Goal: Navigation & Orientation: Find specific page/section

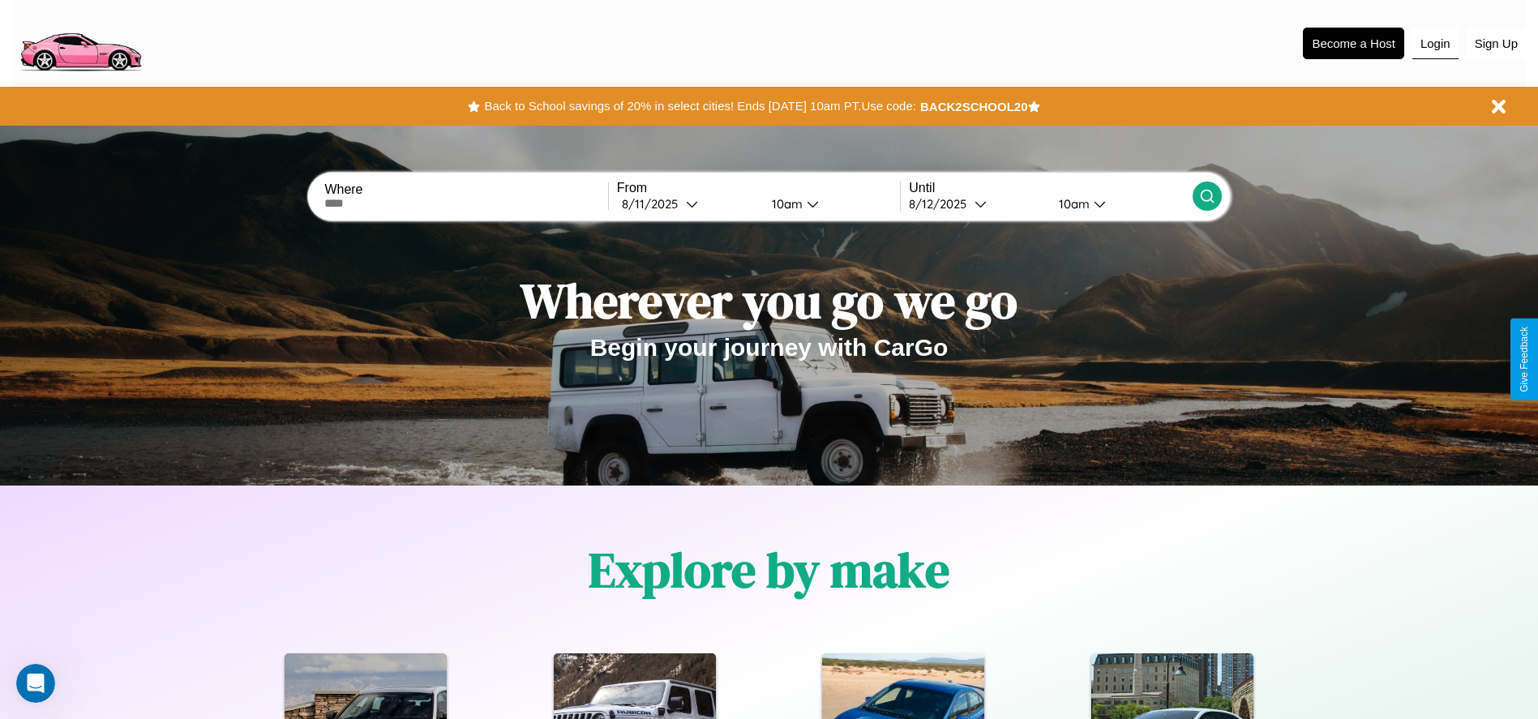
click at [1435, 43] on button "Login" at bounding box center [1435, 43] width 46 height 31
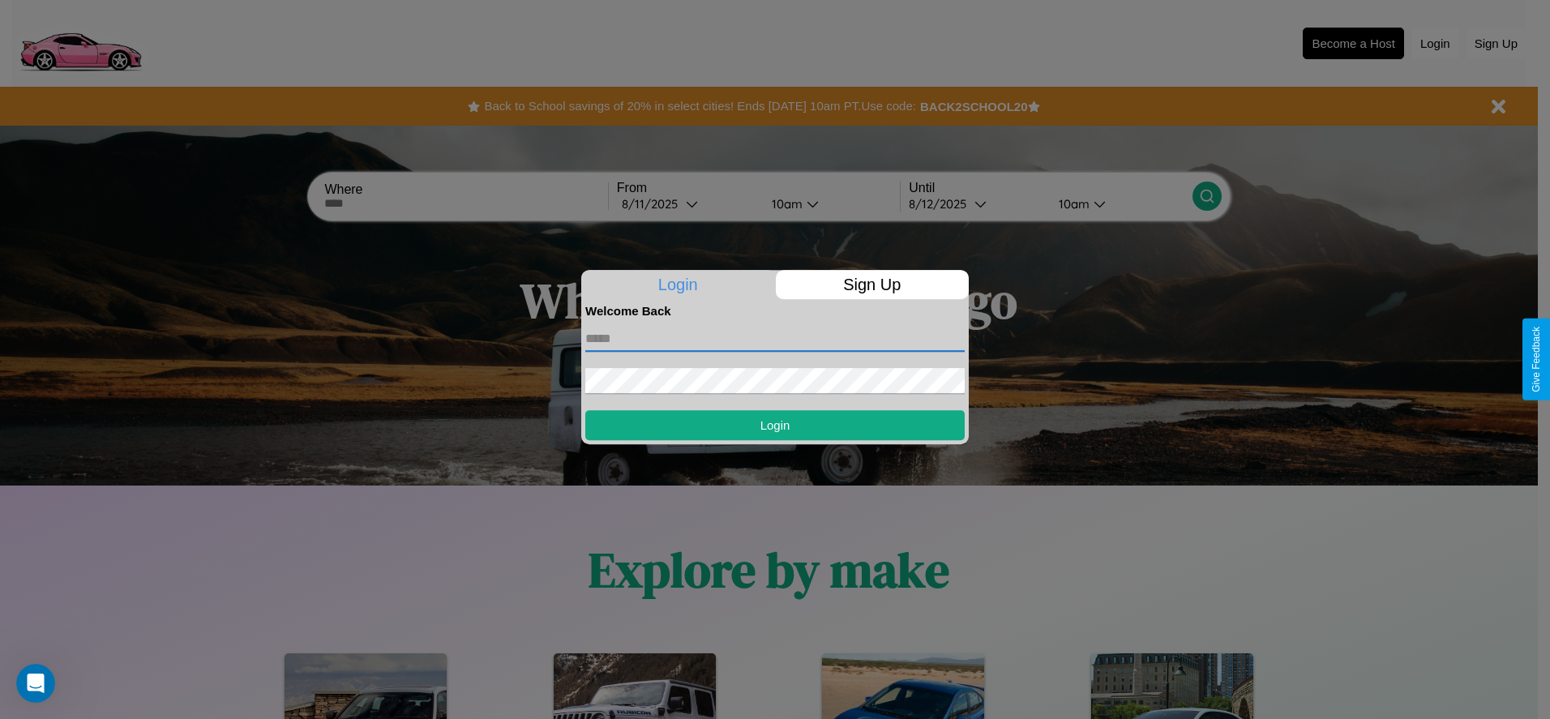
click at [775, 338] on input "text" at bounding box center [774, 339] width 379 height 26
type input "**********"
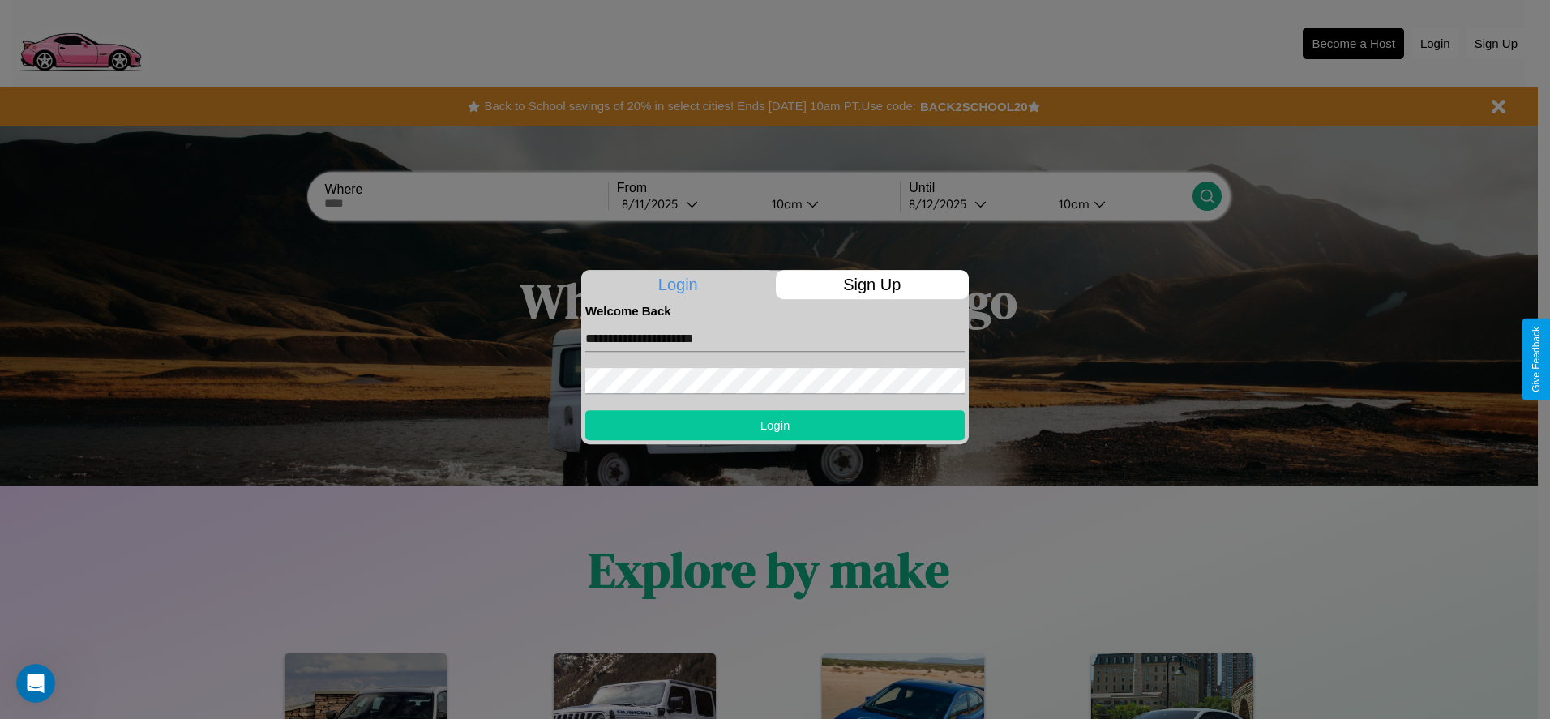
click at [775, 425] on button "Login" at bounding box center [774, 425] width 379 height 30
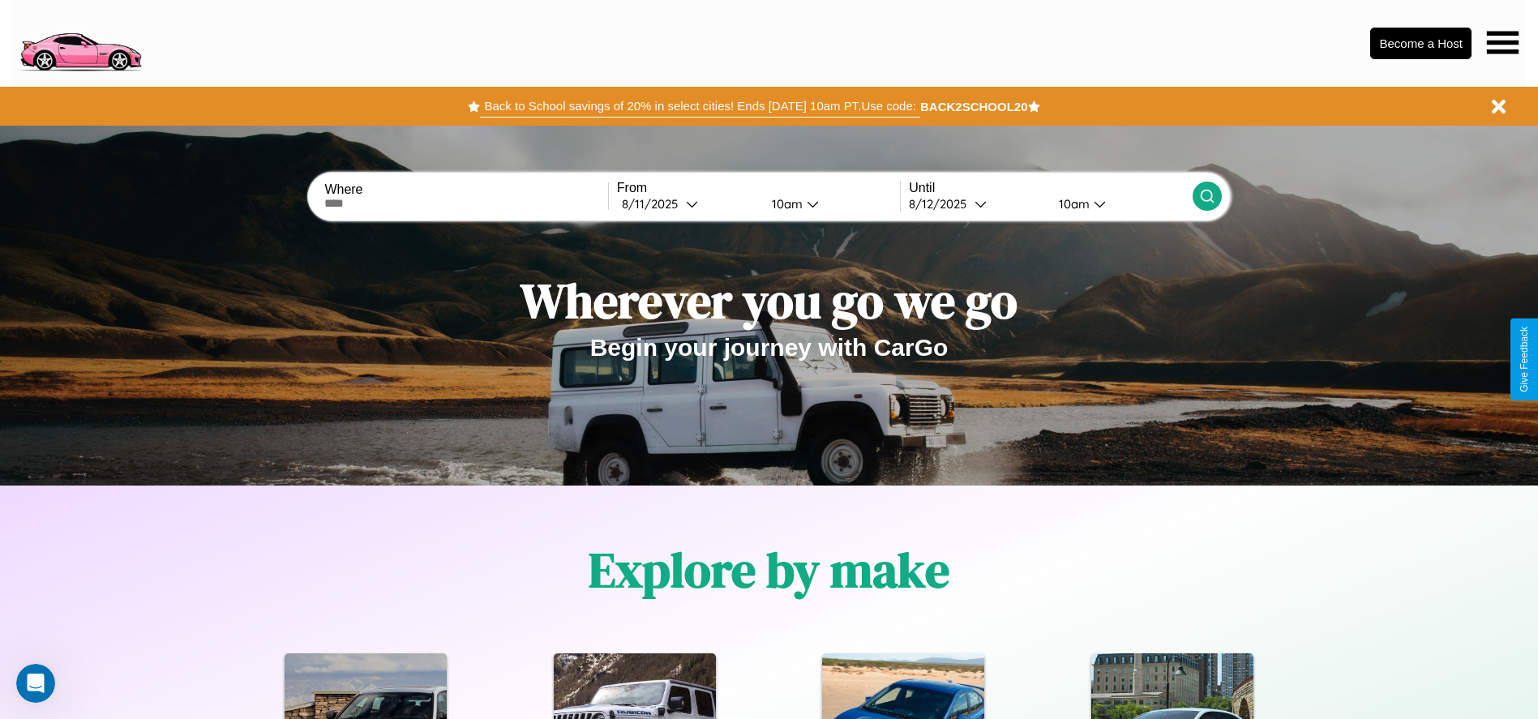
click at [700, 106] on button "Back to School savings of 20% in select cities! Ends [DATE] 10am PT. Use code:" at bounding box center [699, 106] width 439 height 23
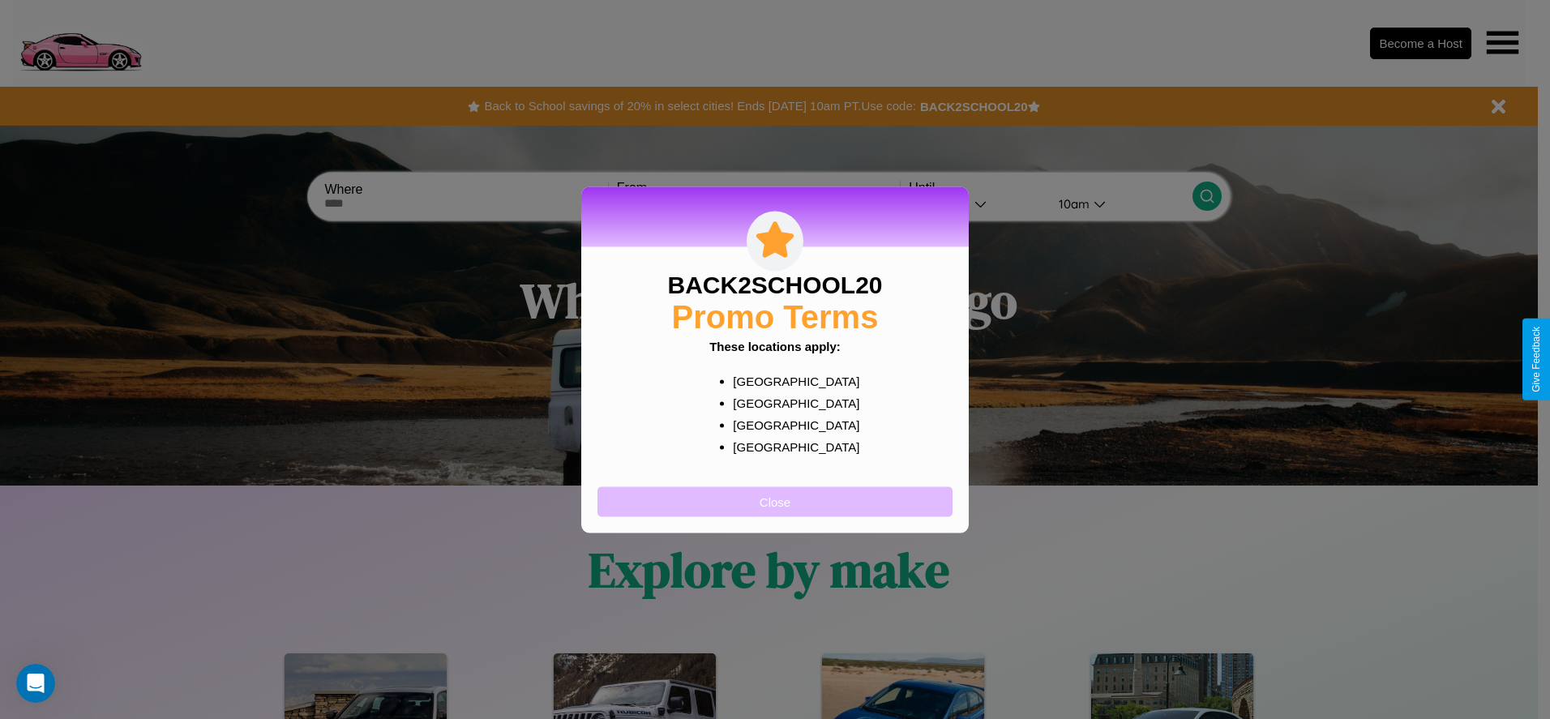
click at [775, 501] on button "Close" at bounding box center [775, 501] width 355 height 30
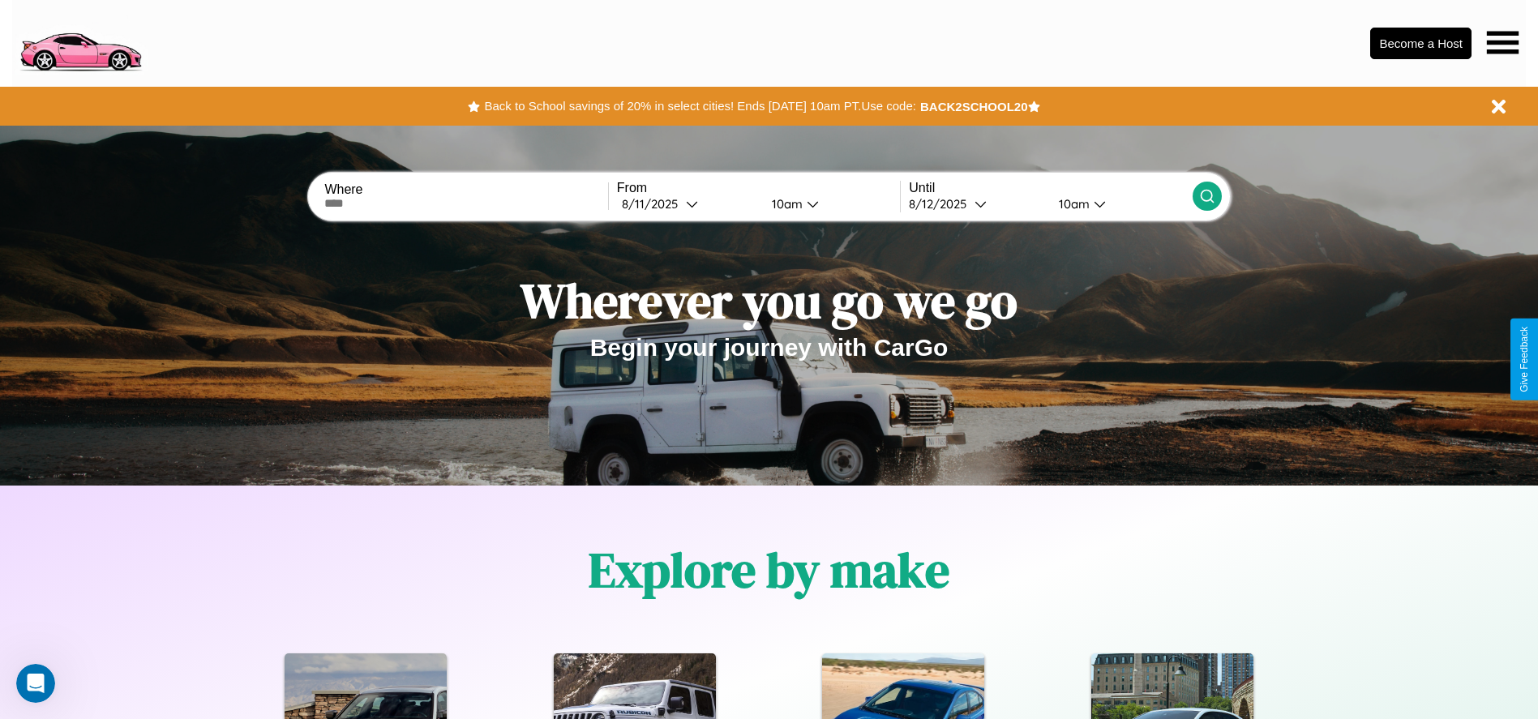
click at [1502, 42] on icon at bounding box center [1503, 42] width 32 height 23
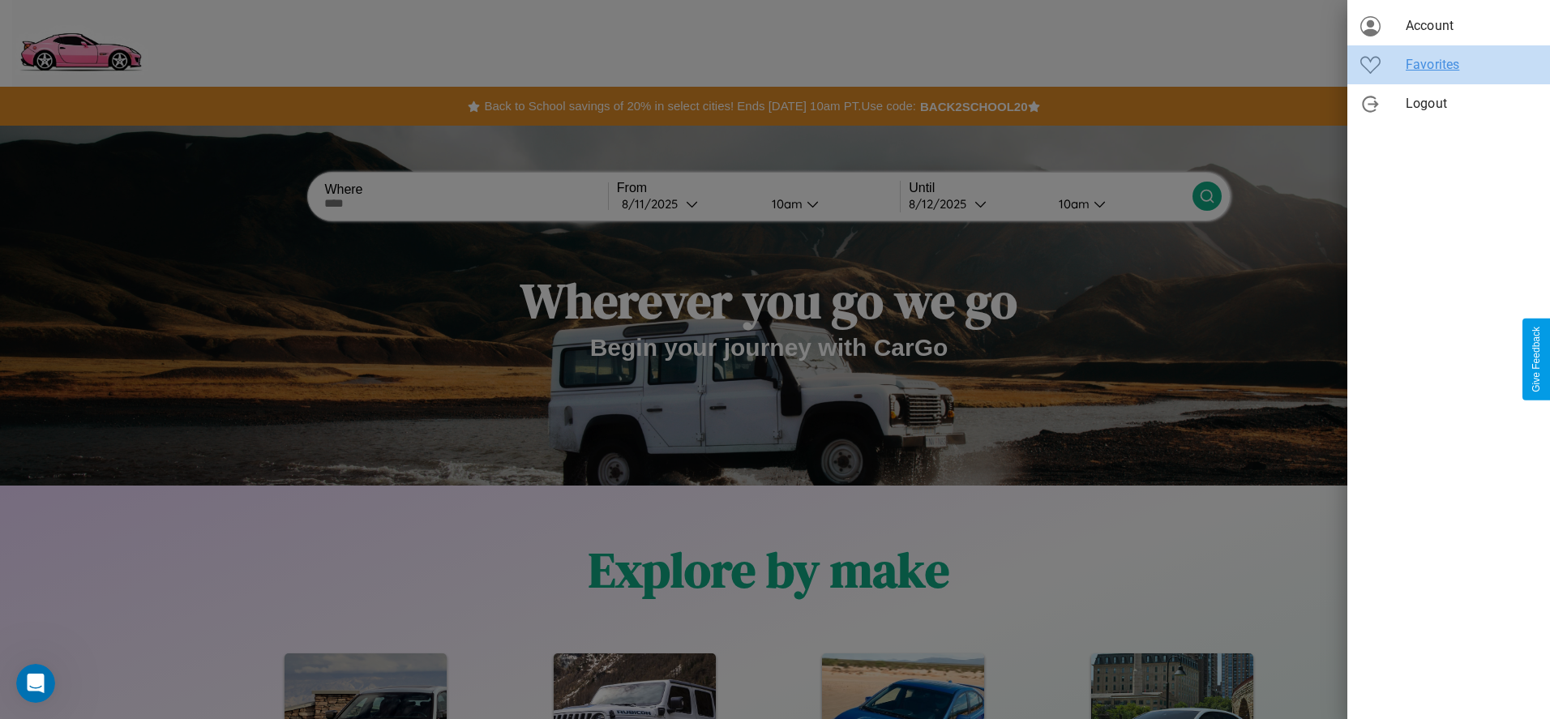
click at [1449, 65] on span "Favorites" at bounding box center [1471, 64] width 131 height 19
